Goal: Find specific page/section: Find specific page/section

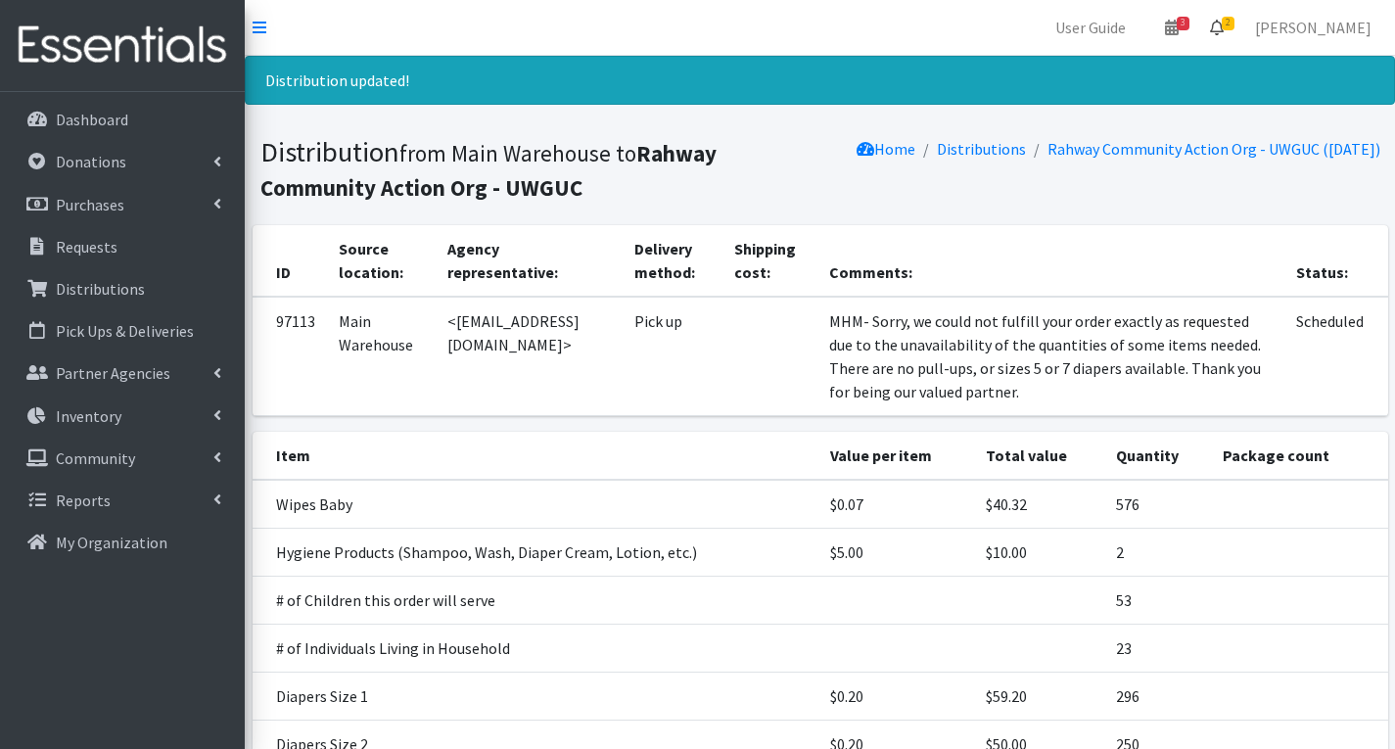
click at [1235, 21] on span "2" at bounding box center [1228, 24] width 13 height 14
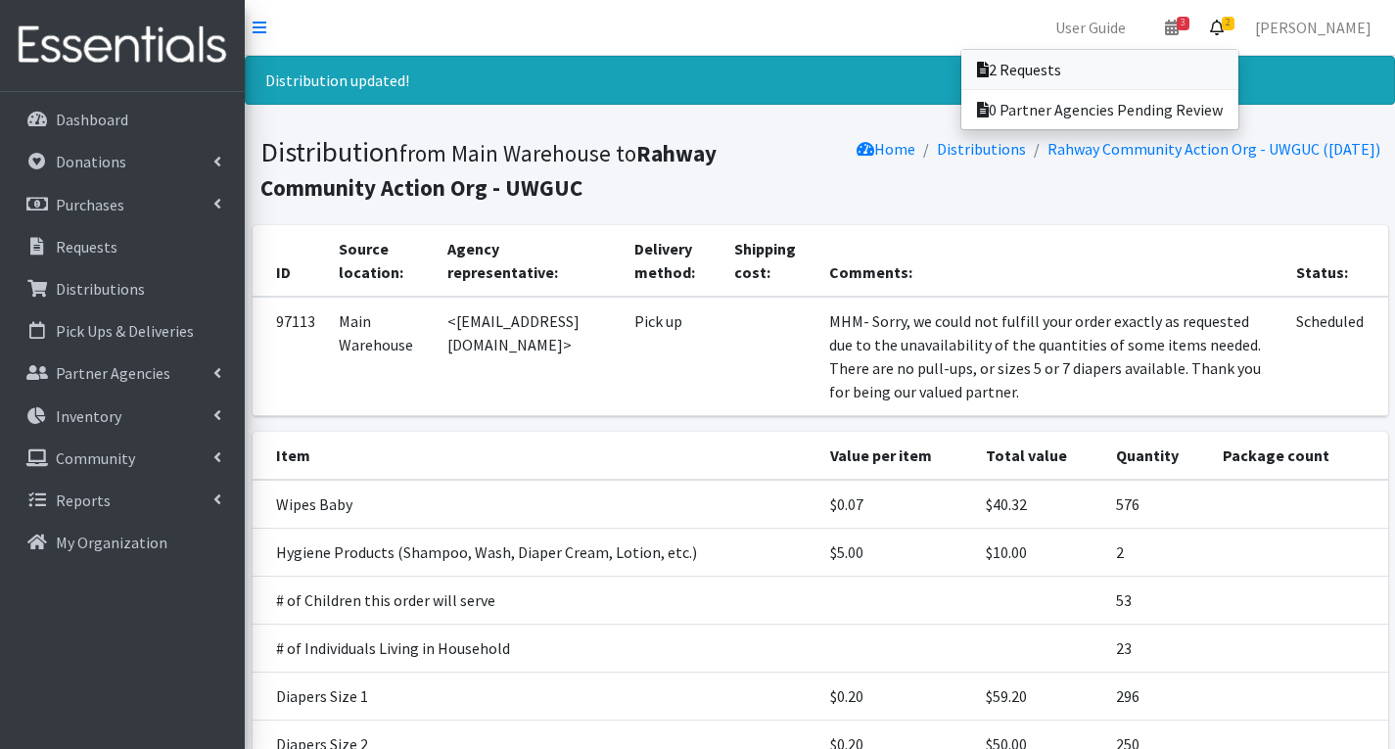
click at [1073, 66] on link "2 Requests" at bounding box center [1099, 69] width 277 height 39
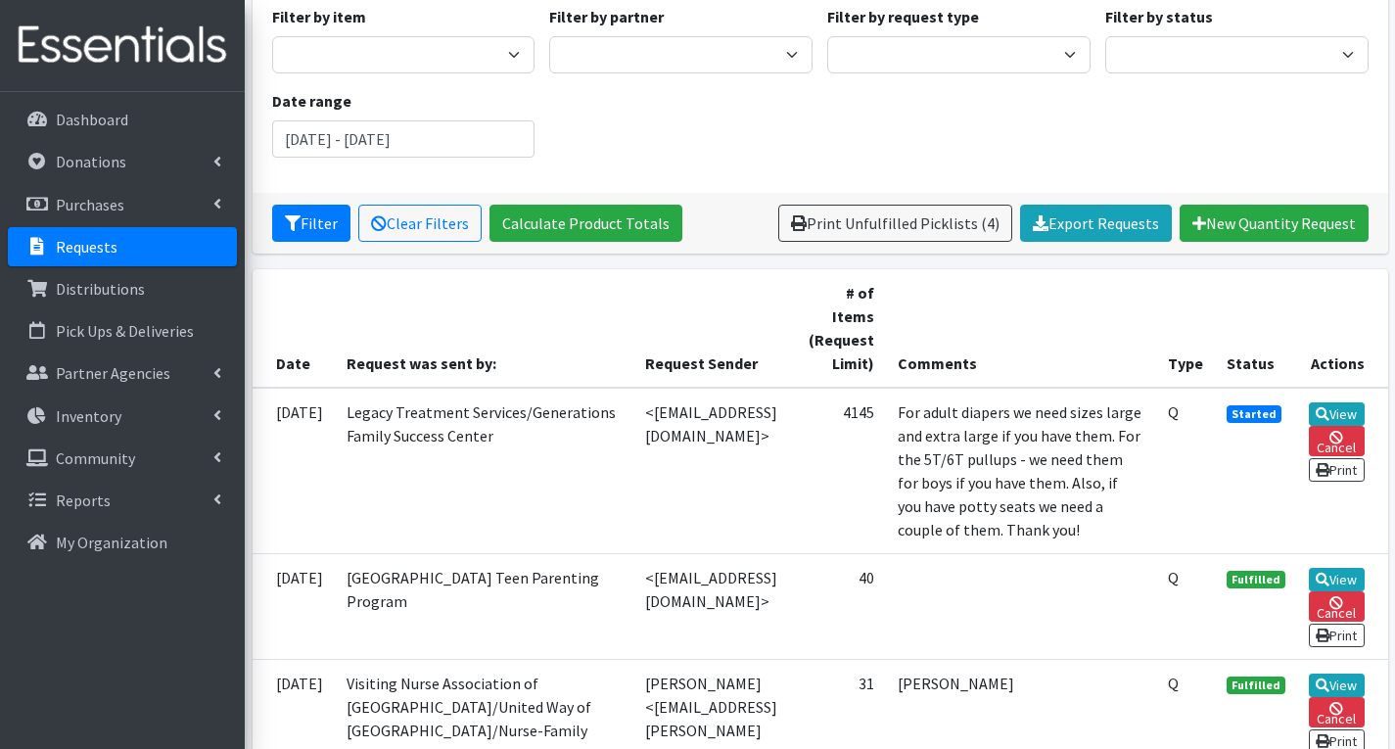
scroll to position [294, 0]
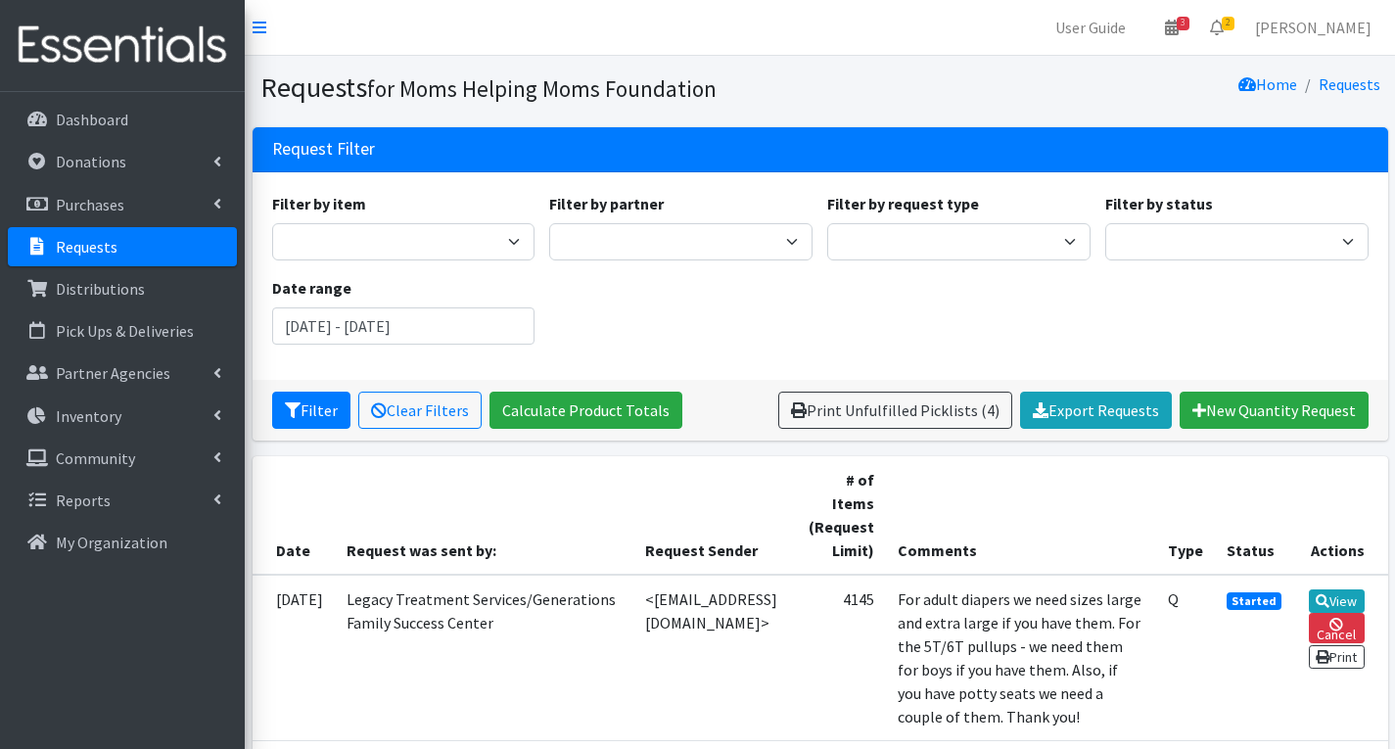
scroll to position [292, 0]
